Goal: Find specific page/section: Find specific page/section

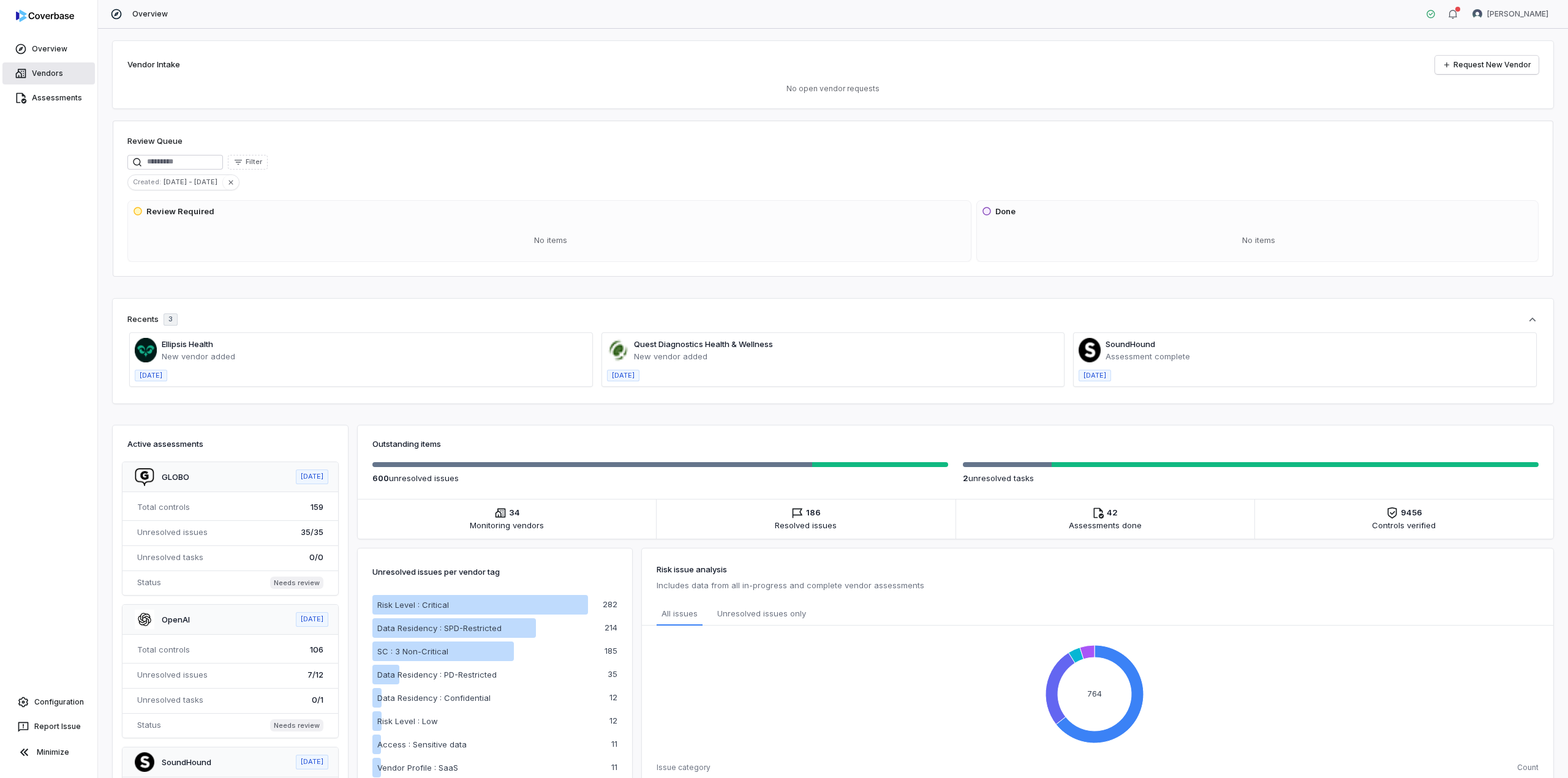
click at [59, 71] on link "Vendors" at bounding box center [49, 73] width 93 height 22
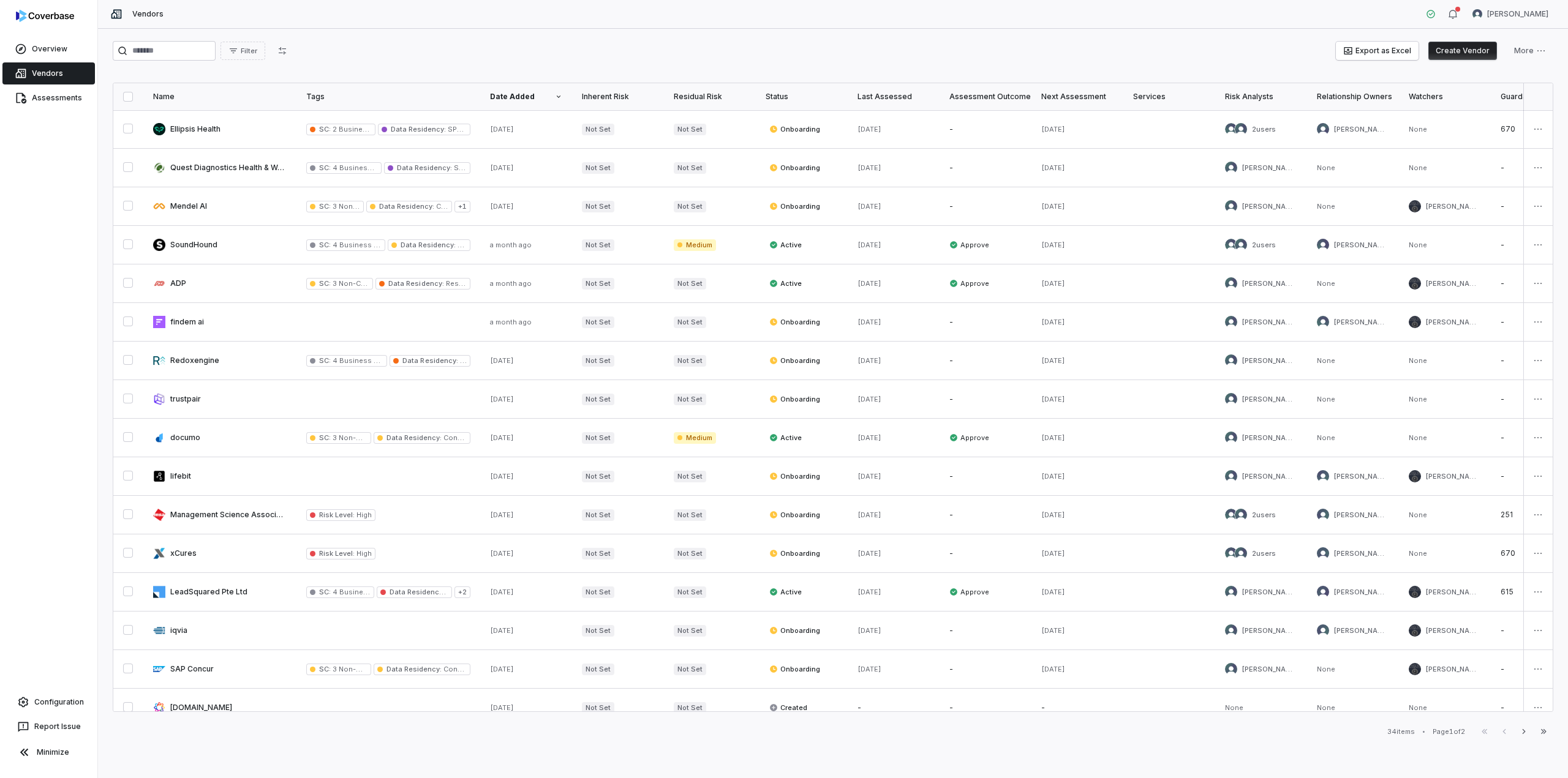
click at [780, 710] on div "Name Tags Date Added Inherent Risk Residual Risk Status Last Assessed Assessmen…" at bounding box center [833, 397] width 1441 height 629
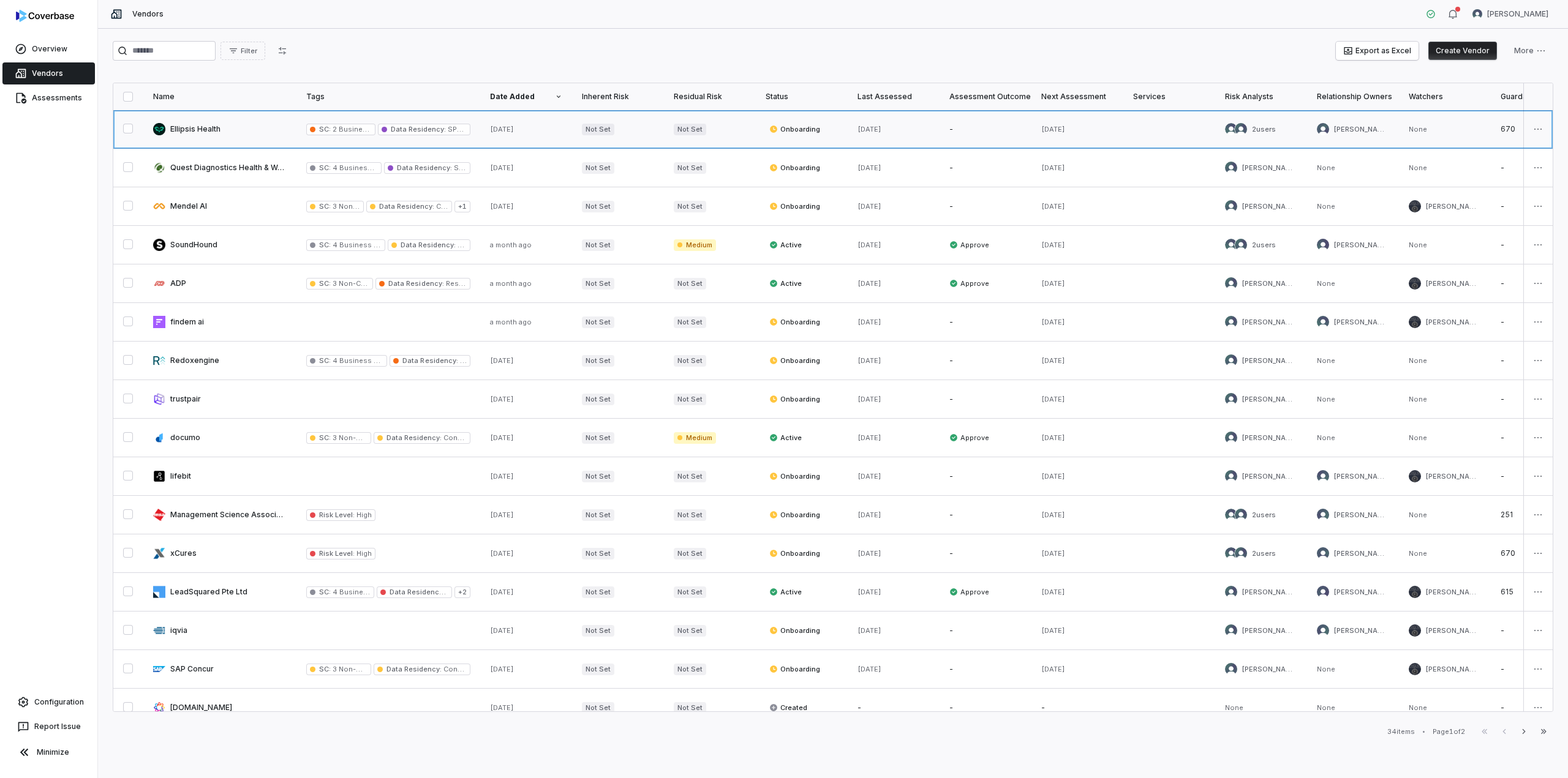
click at [186, 130] on link at bounding box center [220, 129] width 153 height 38
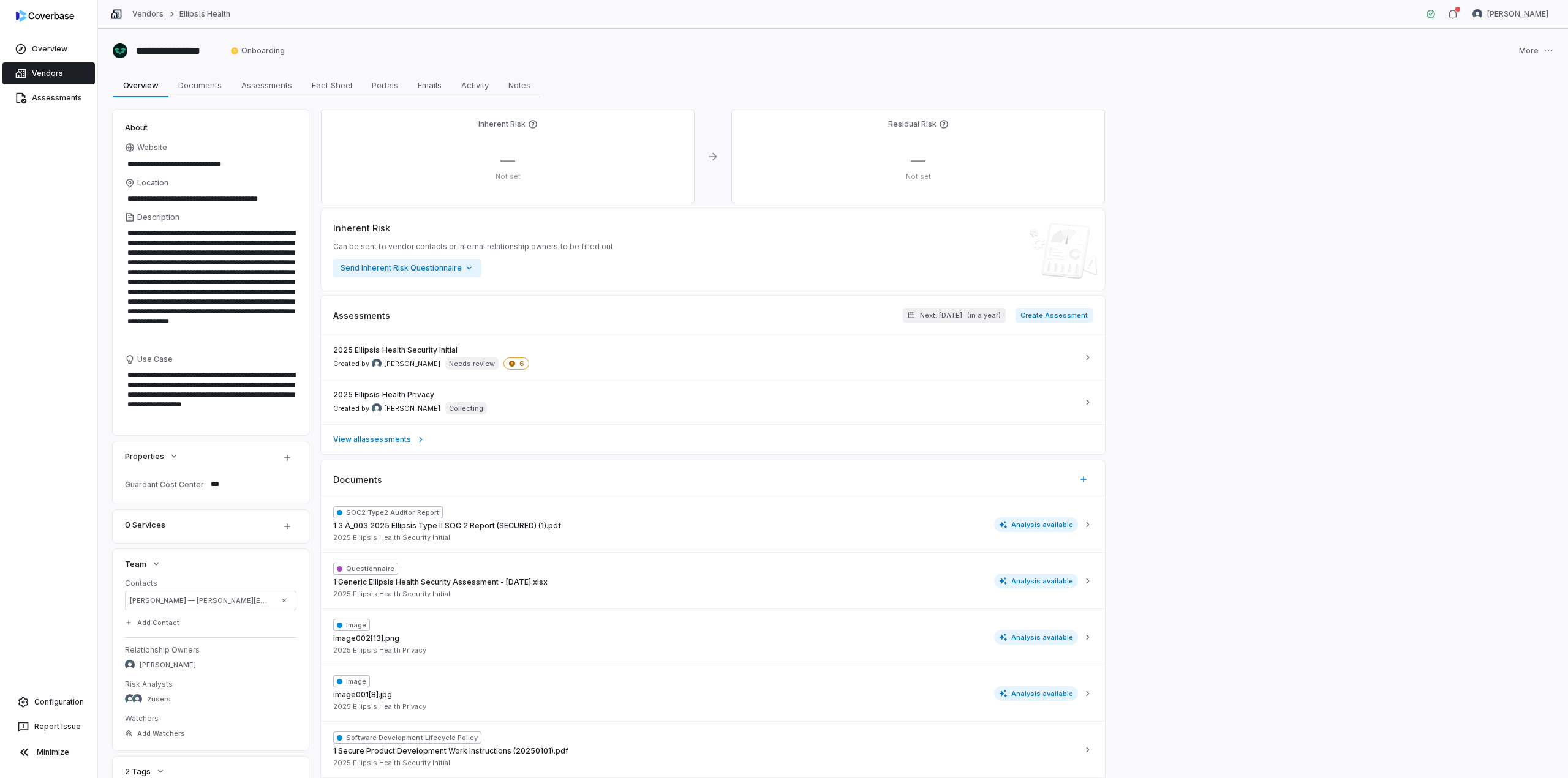
click at [555, 10] on div "Vendors Ellipsis Health [PERSON_NAME]" at bounding box center [832, 14] width 1470 height 29
